Goal: Find contact information: Find contact information

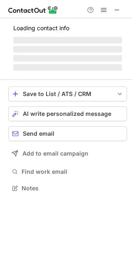
scroll to position [172, 132]
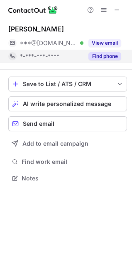
click at [99, 56] on button "Find phone" at bounding box center [104, 56] width 33 height 8
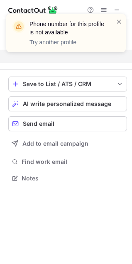
click at [123, 17] on div "Phone number for this profile is not available Try another profile" at bounding box center [65, 33] width 119 height 38
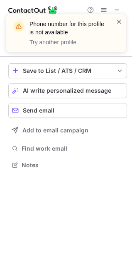
click at [118, 23] on span at bounding box center [119, 21] width 7 height 8
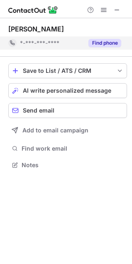
click at [101, 42] on button "Find phone" at bounding box center [104, 43] width 33 height 8
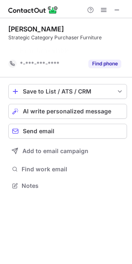
scroll to position [167, 132]
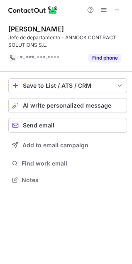
scroll to position [174, 132]
